Goal: Transaction & Acquisition: Book appointment/travel/reservation

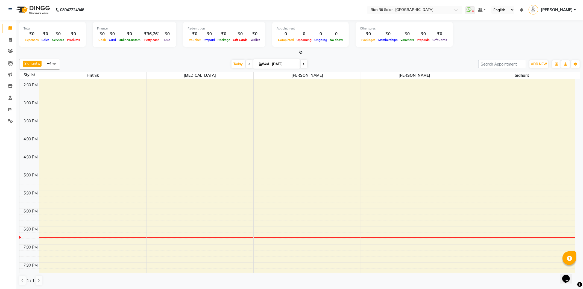
scroll to position [273, 0]
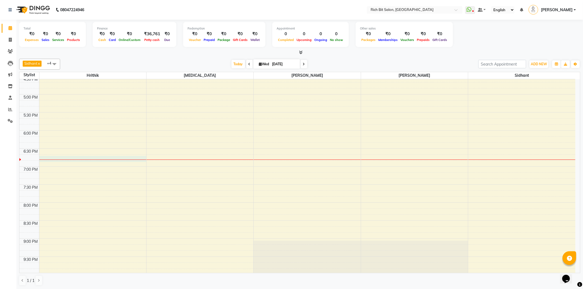
click at [54, 160] on div at bounding box center [92, 160] width 107 height 0
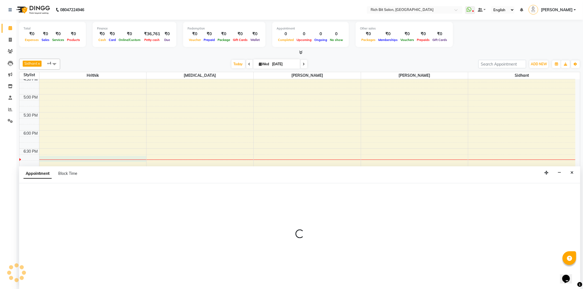
select select "22908"
select select "1125"
select select "tentative"
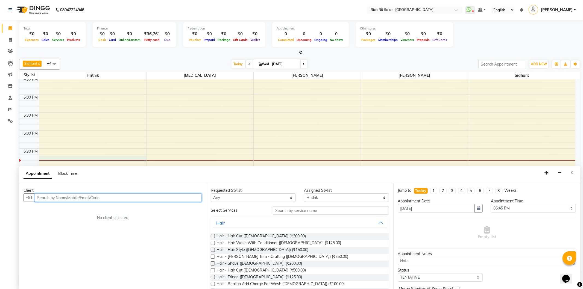
click at [63, 199] on input "text" at bounding box center [118, 198] width 167 height 8
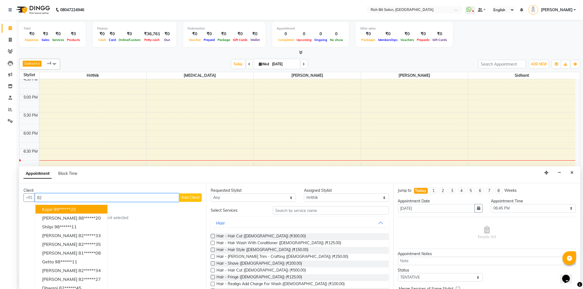
type input "8"
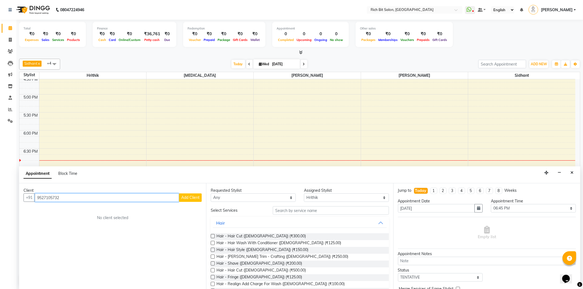
type input "9527105732"
click at [198, 195] on button "Add Client" at bounding box center [190, 198] width 23 height 8
select select "22"
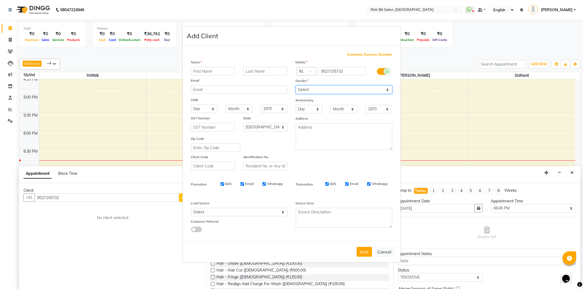
click at [328, 90] on select "Select [DEMOGRAPHIC_DATA] [DEMOGRAPHIC_DATA] Other Prefer Not To Say" at bounding box center [344, 90] width 97 height 8
select select "[DEMOGRAPHIC_DATA]"
click at [296, 86] on select "Select [DEMOGRAPHIC_DATA] [DEMOGRAPHIC_DATA] Other Prefer Not To Say" at bounding box center [344, 90] width 97 height 8
click at [198, 72] on input "text" at bounding box center [213, 71] width 44 height 8
click at [387, 252] on button "Cancel" at bounding box center [384, 252] width 21 height 10
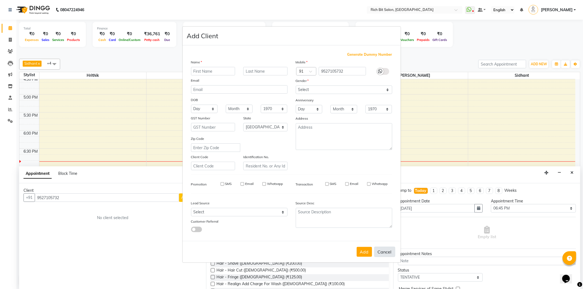
select select
select select "null"
select select
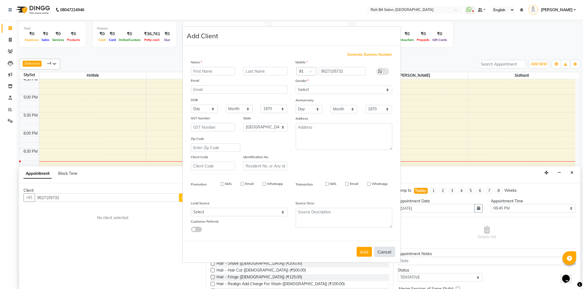
select select
checkbox input "false"
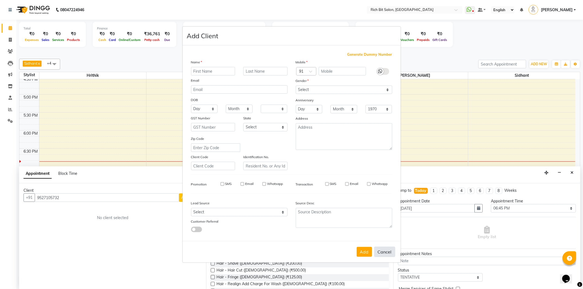
checkbox input "false"
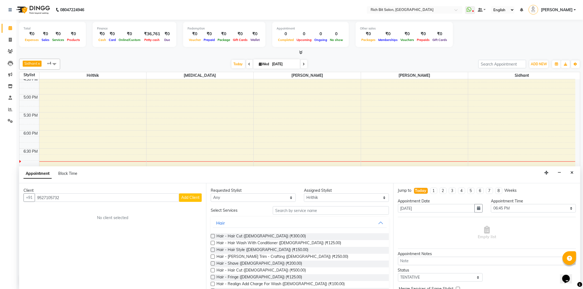
click at [212, 236] on label at bounding box center [213, 236] width 4 height 4
click at [212, 236] on input "checkbox" at bounding box center [213, 237] width 4 height 4
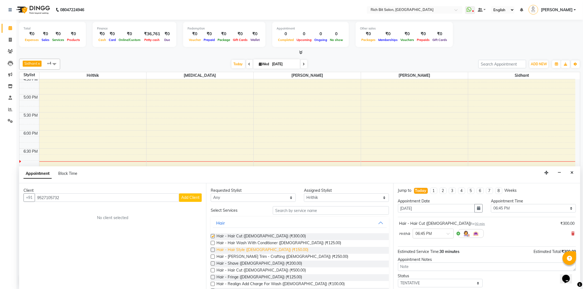
checkbox input "false"
click at [264, 264] on span "Hair - Shave ([DEMOGRAPHIC_DATA]) (₹200.00)" at bounding box center [260, 264] width 86 height 7
checkbox input "false"
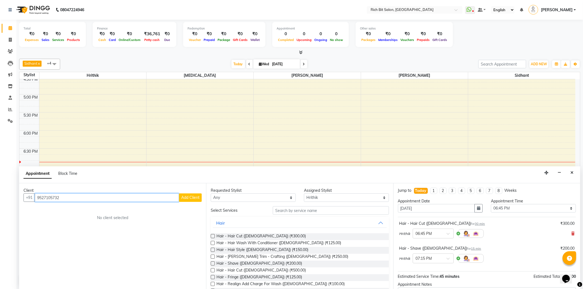
click at [119, 201] on input "9527105732" at bounding box center [107, 198] width 144 height 8
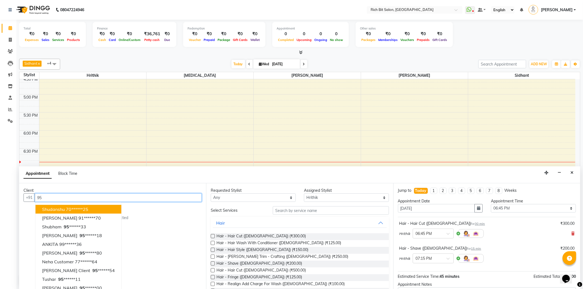
type input "9"
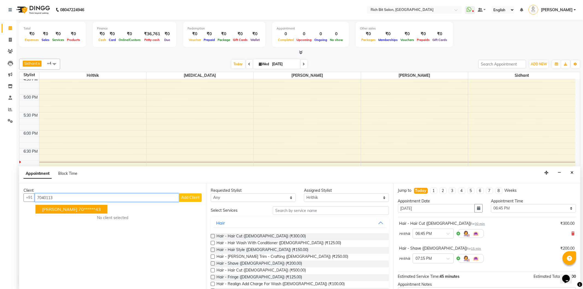
click at [78, 208] on ngb-highlight "70******43" at bounding box center [89, 209] width 22 height 5
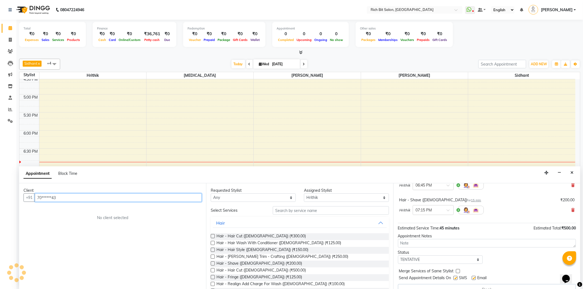
scroll to position [58, 0]
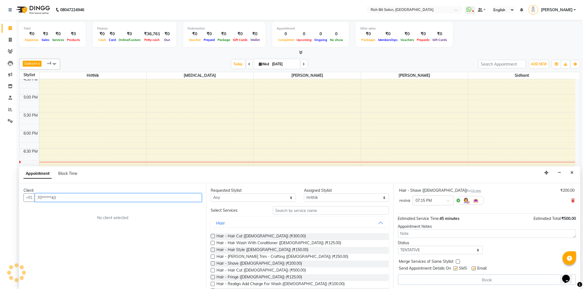
type input "70******43"
click at [483, 277] on div "Book" at bounding box center [487, 280] width 178 height 10
click at [482, 283] on div "Book" at bounding box center [487, 280] width 178 height 10
click at [482, 282] on div "Book" at bounding box center [487, 280] width 178 height 10
click at [482, 281] on div "Book" at bounding box center [487, 280] width 178 height 10
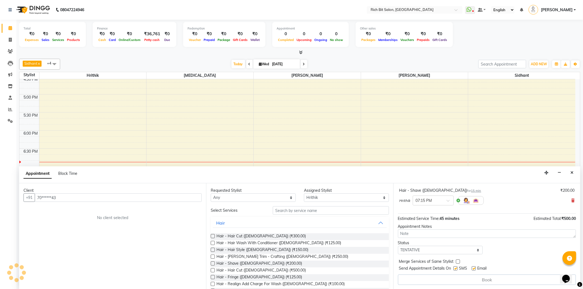
click at [480, 280] on div "Book" at bounding box center [487, 280] width 178 height 10
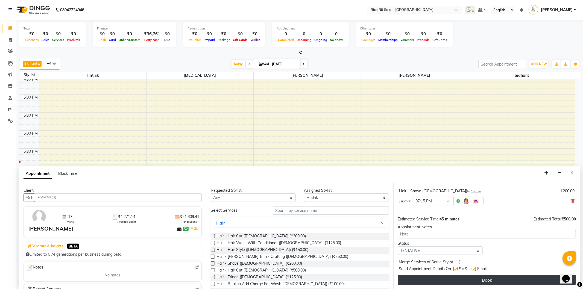
scroll to position [58, 0]
click at [455, 277] on button "Book" at bounding box center [487, 280] width 178 height 10
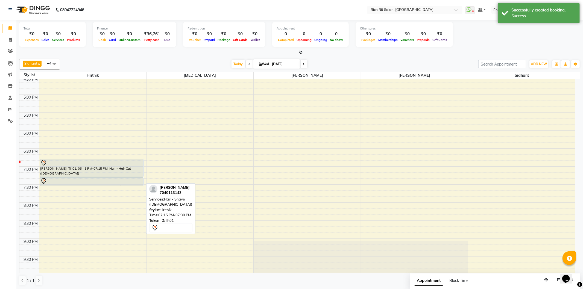
click at [49, 179] on div at bounding box center [91, 181] width 103 height 7
select select "7"
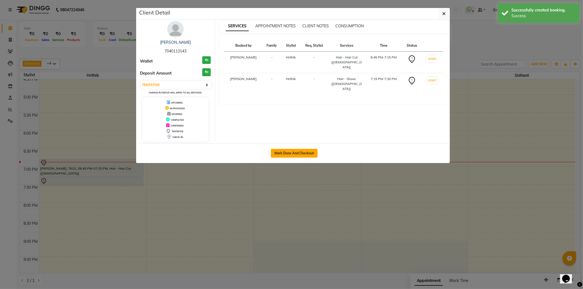
click at [282, 152] on button "Mark Done And Checkout" at bounding box center [294, 153] width 47 height 9
select select "service"
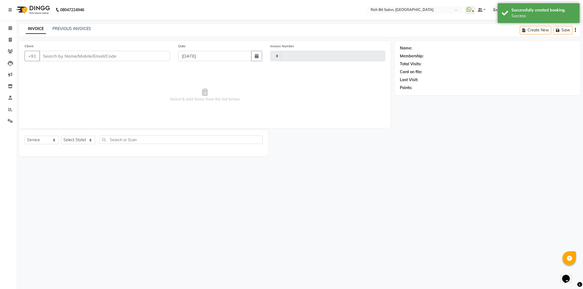
type input "1128"
select select "609"
type input "70******43"
select select "22908"
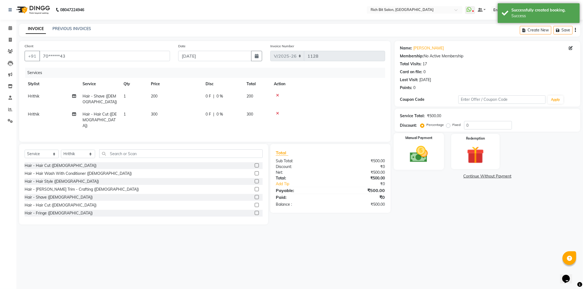
drag, startPoint x: 433, startPoint y: 140, endPoint x: 436, endPoint y: 140, distance: 2.8
click at [434, 140] on div "Manual Payment" at bounding box center [419, 151] width 50 height 37
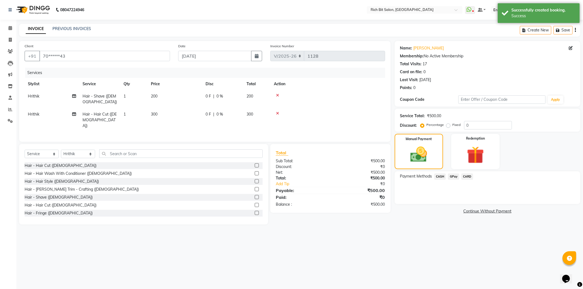
click at [452, 174] on span "GPay" at bounding box center [453, 177] width 11 height 6
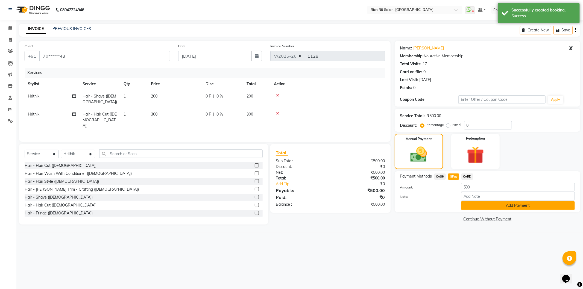
click at [474, 205] on button "Add Payment" at bounding box center [518, 206] width 114 height 8
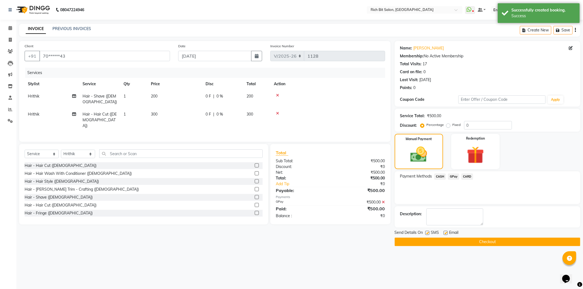
click at [478, 243] on button "Checkout" at bounding box center [488, 242] width 186 height 8
